Goal: Task Accomplishment & Management: Manage account settings

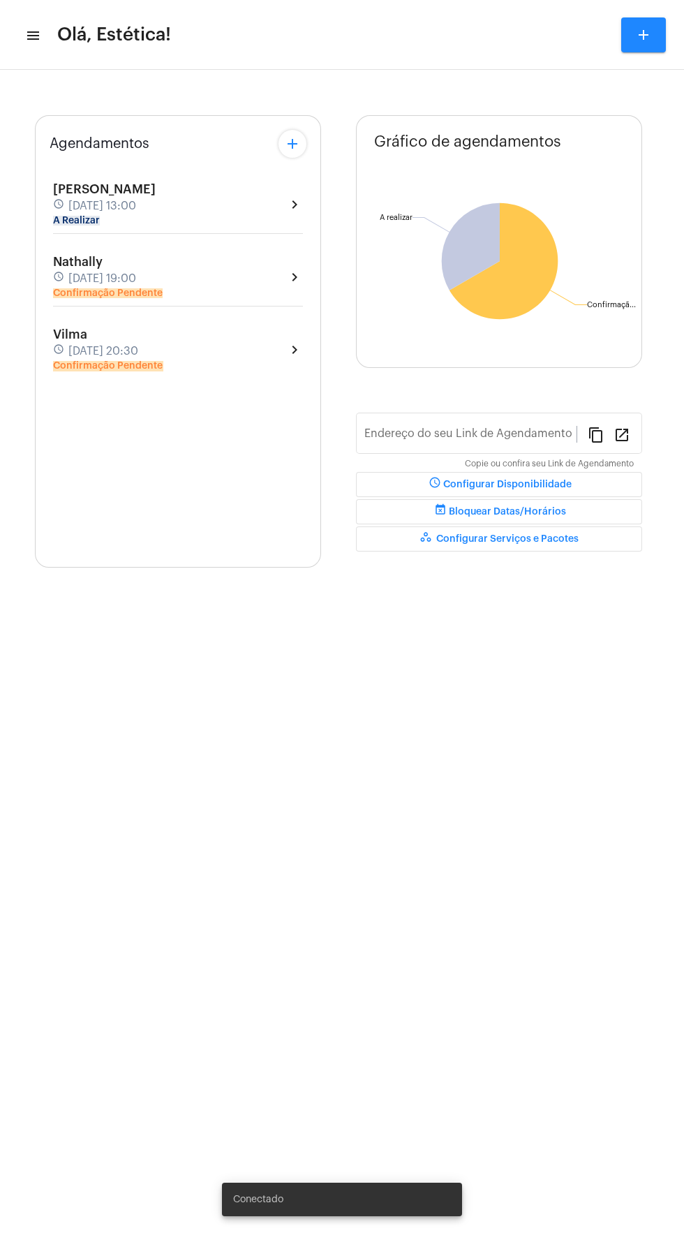
click at [218, 297] on div "Nathally schedule [DATE] 19:00 Confirmação Pendente chevron_right" at bounding box center [178, 277] width 250 height 44
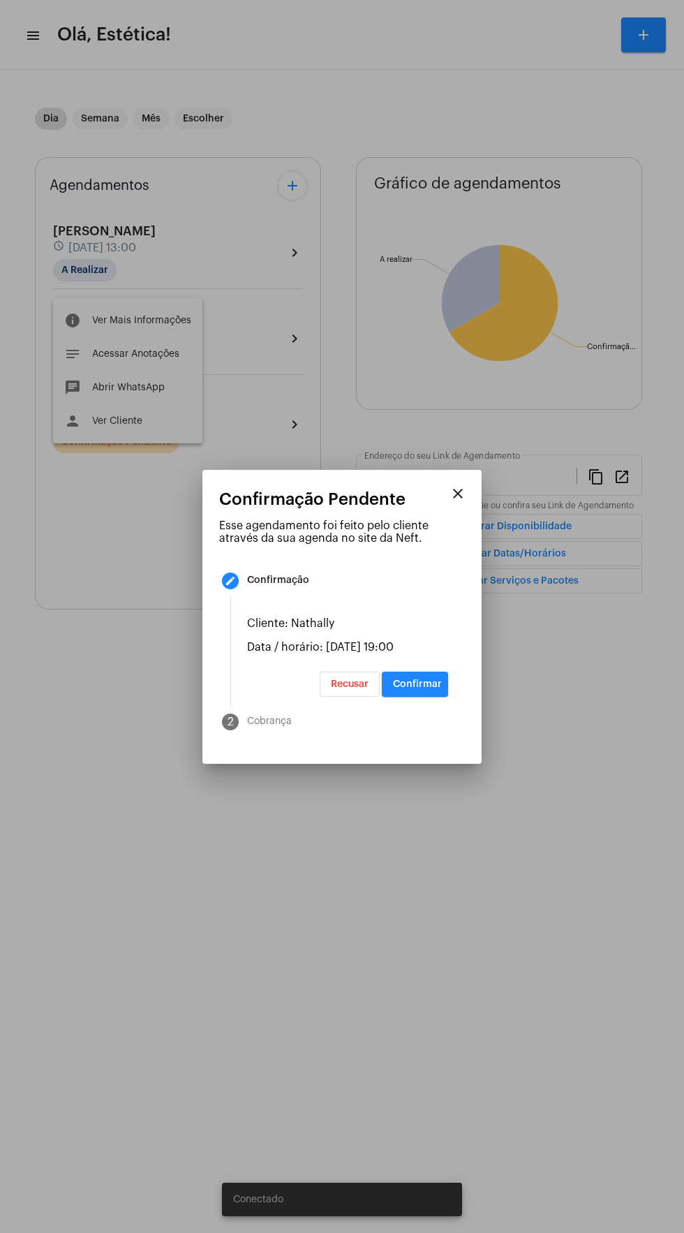
type input "[URL][DOMAIN_NAME]"
click at [350, 689] on span "Recusar" at bounding box center [350, 685] width 38 height 10
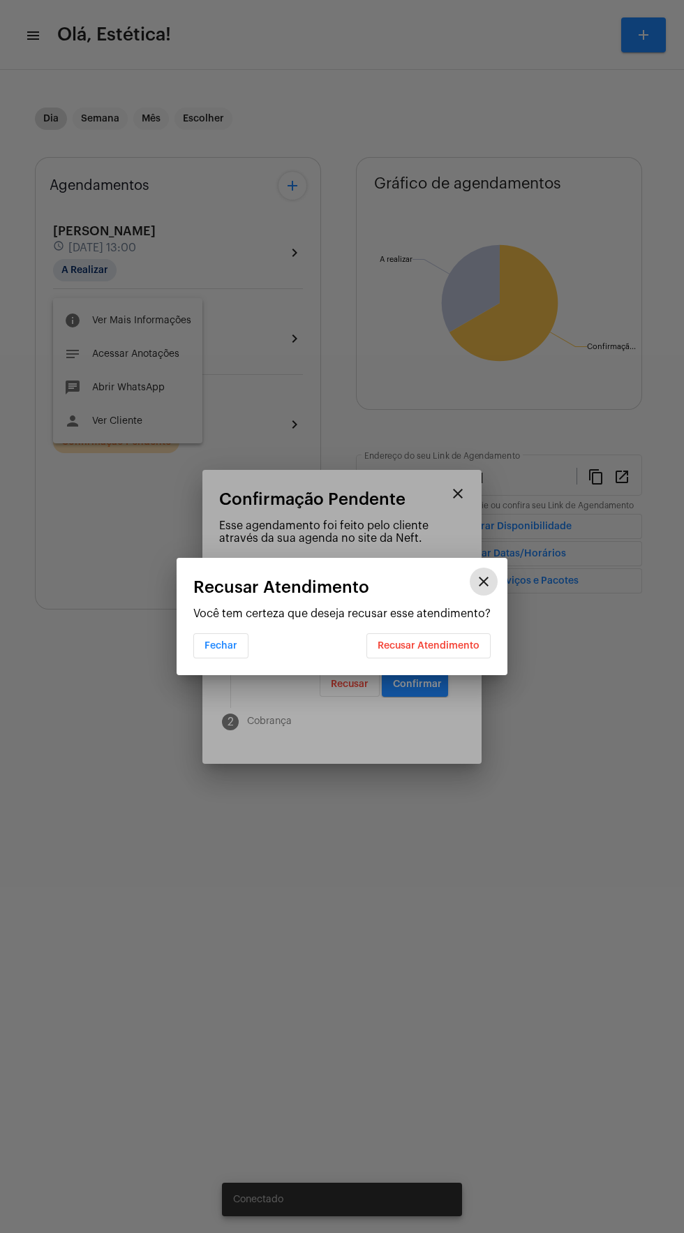
click at [469, 664] on mat-dialog-container "close Recusar Atendimento Você tem certeza que deseja recusar esse atendimento?…" at bounding box center [342, 616] width 331 height 117
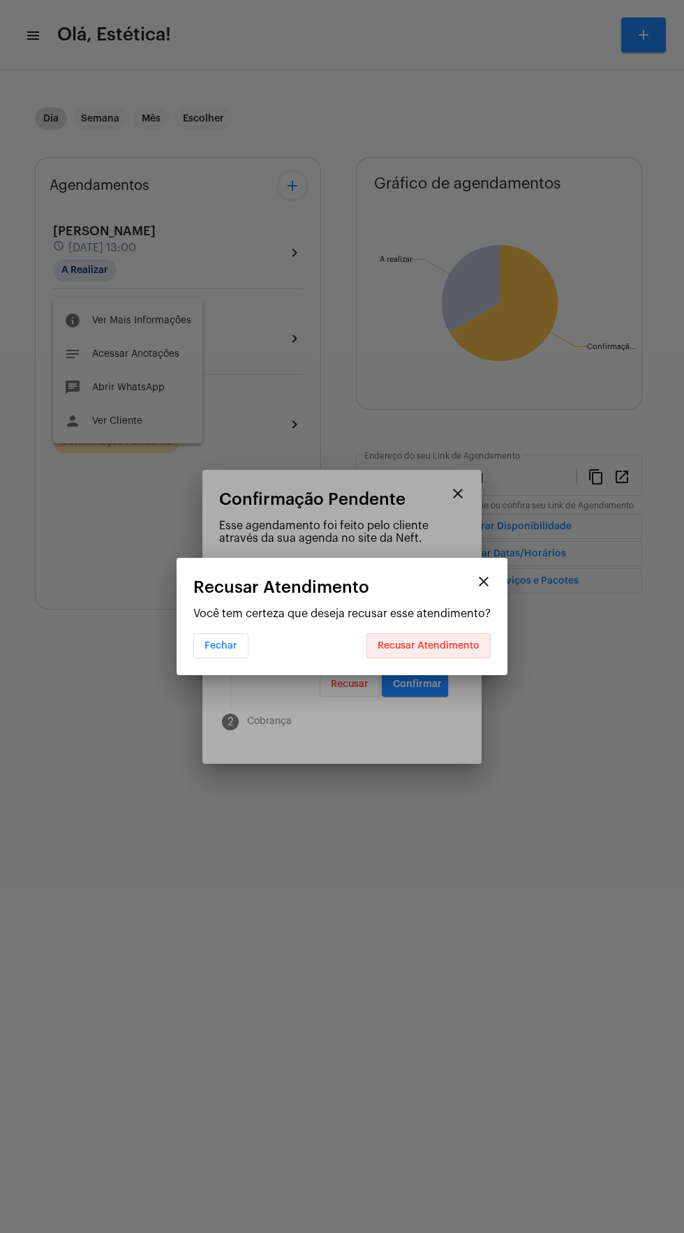
click at [469, 650] on span "Recusar Atendimento" at bounding box center [429, 646] width 102 height 10
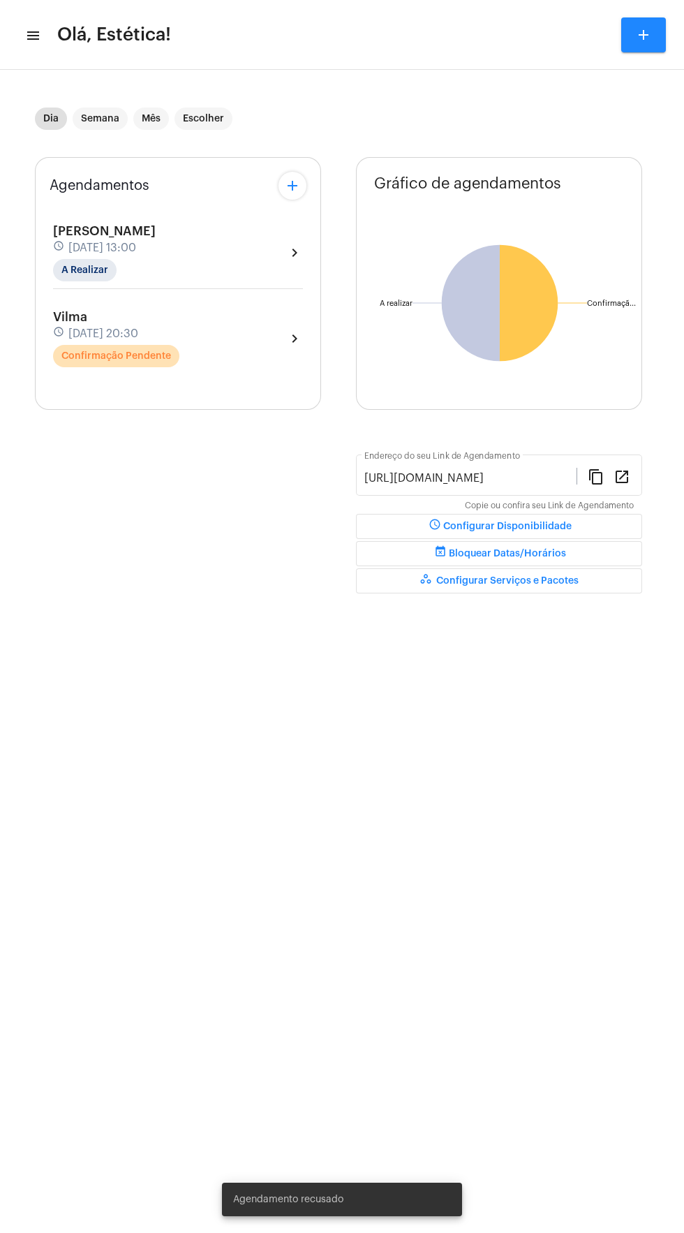
click at [208, 358] on div "Vilma schedule [DATE] 20:30 Confirmação Pendente chevron_right" at bounding box center [178, 338] width 250 height 57
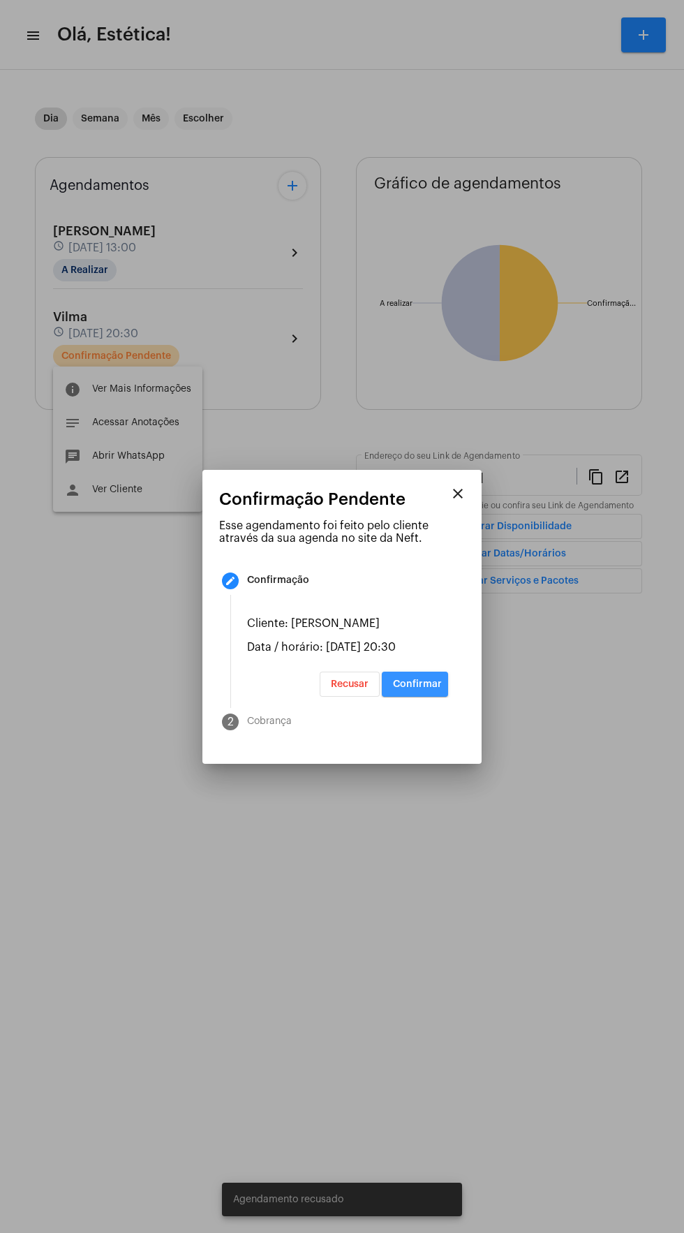
click at [443, 697] on button "Confirmar" at bounding box center [415, 684] width 66 height 25
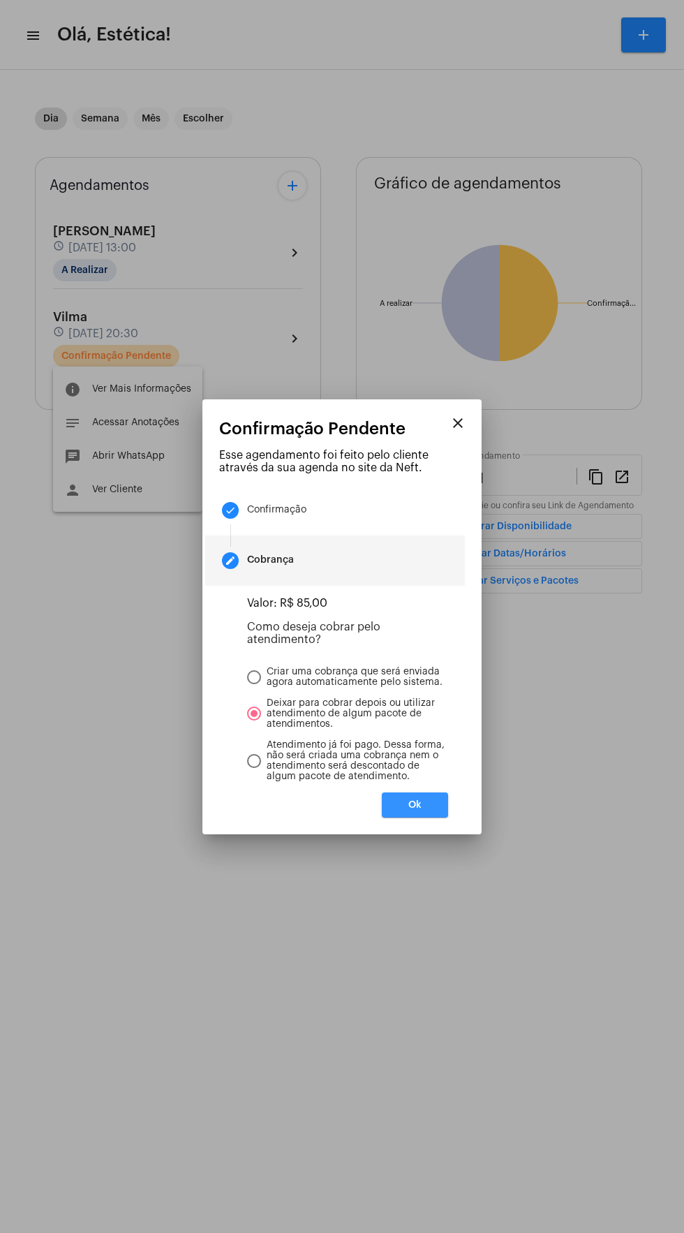
click at [415, 810] on span "Ok" at bounding box center [415, 805] width 13 height 10
